Goal: Find contact information: Find contact information

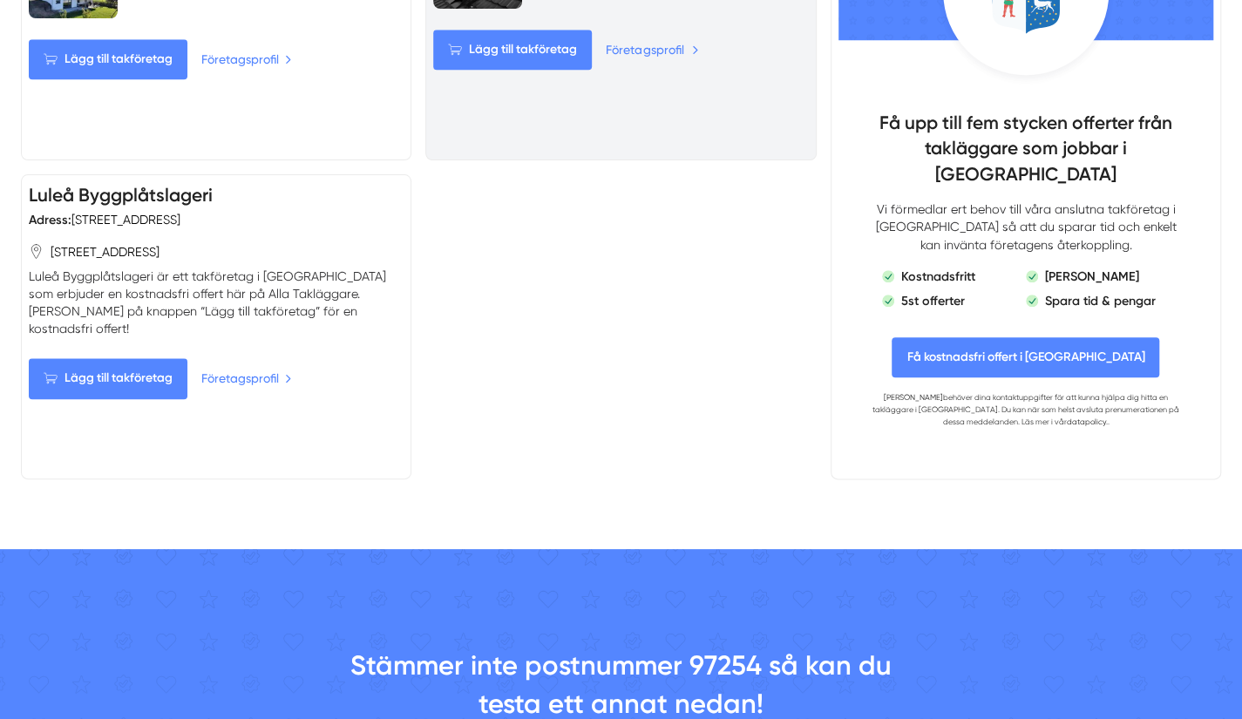
scroll to position [958, 0]
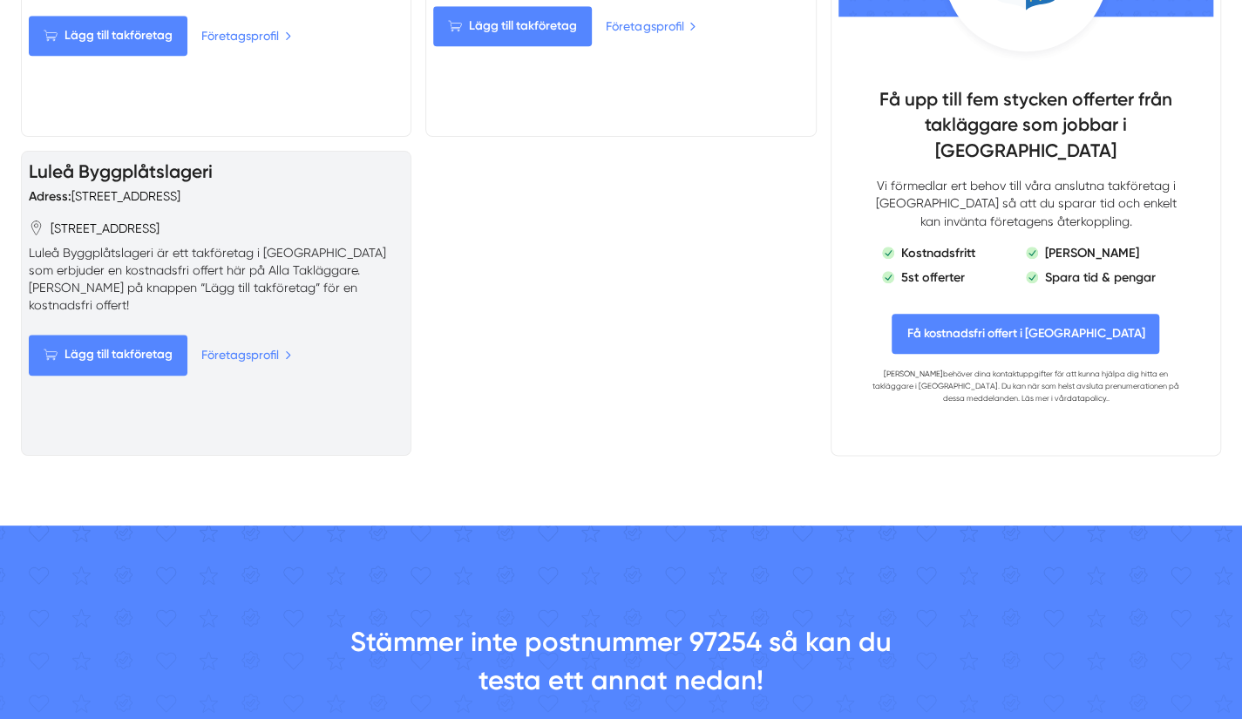
click at [178, 179] on link "Luleå Byggplåtslageri" at bounding box center [121, 171] width 184 height 22
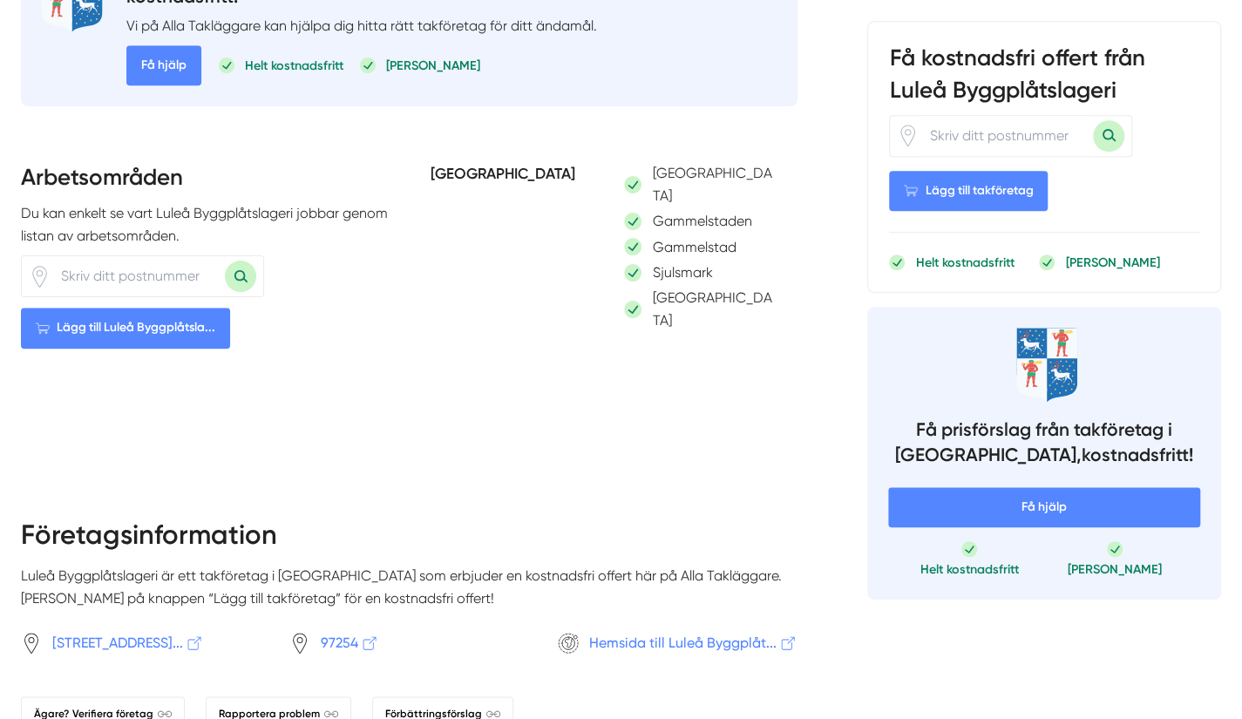
scroll to position [958, 0]
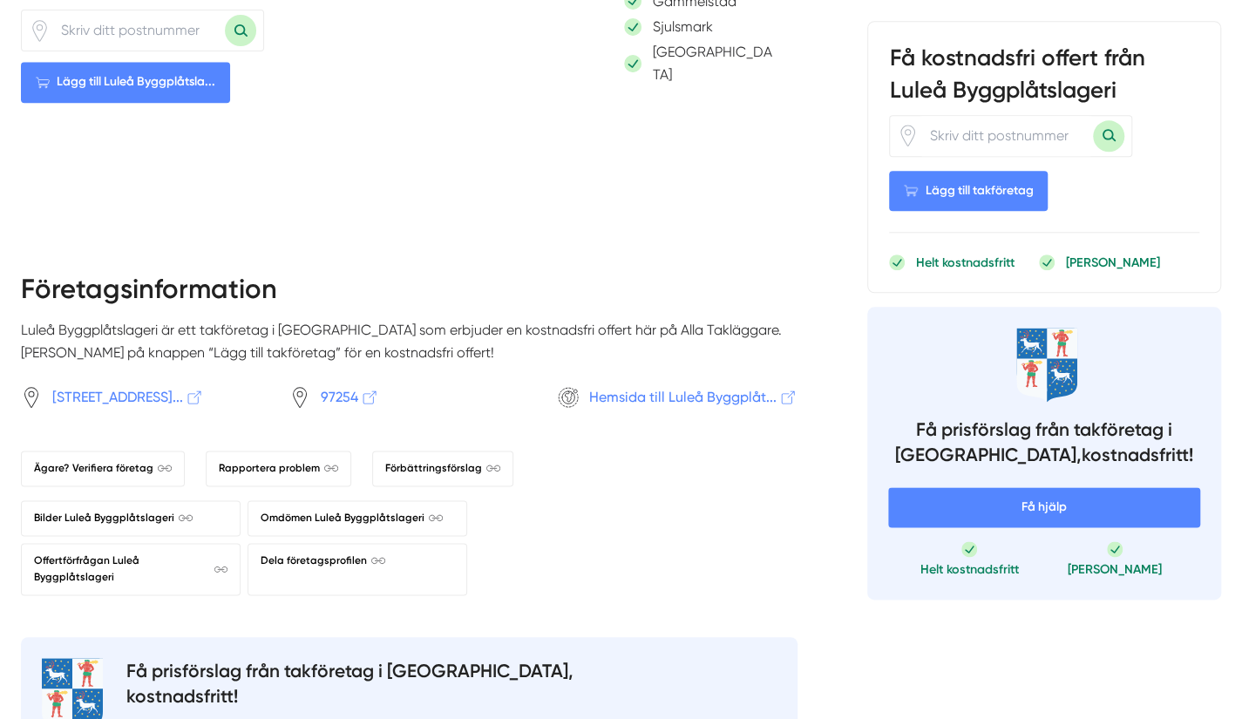
click at [652, 386] on span "Hemsida till Luleå Byggplåt..." at bounding box center [693, 397] width 208 height 22
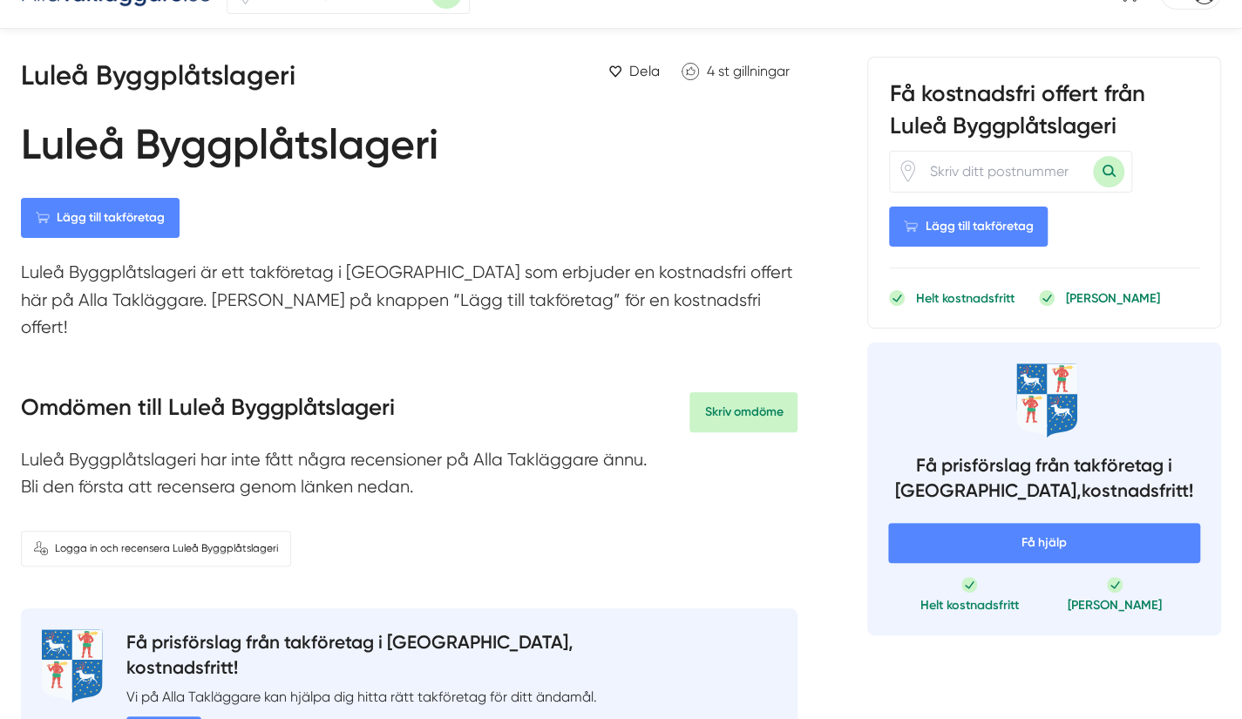
scroll to position [0, 0]
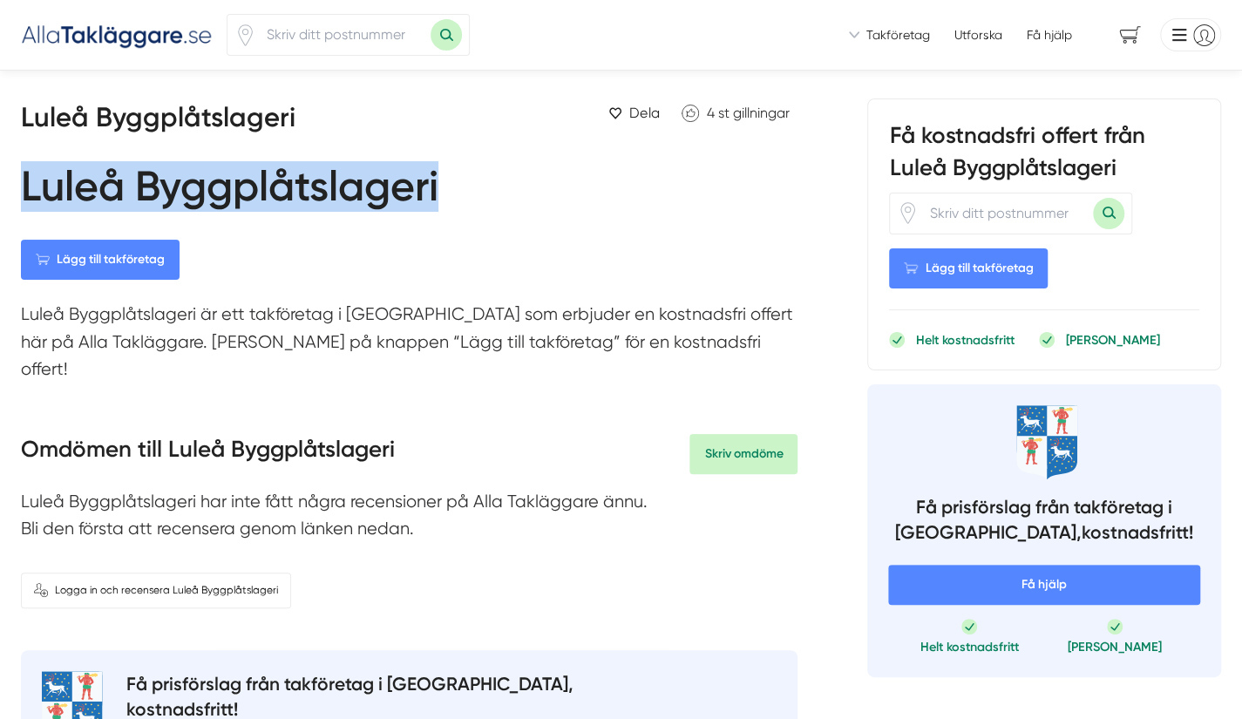
drag, startPoint x: 438, startPoint y: 194, endPoint x: 3, endPoint y: 202, distance: 435.7
copy h1 "Luleå Byggplåtslageri"
